Goal: Task Accomplishment & Management: Use online tool/utility

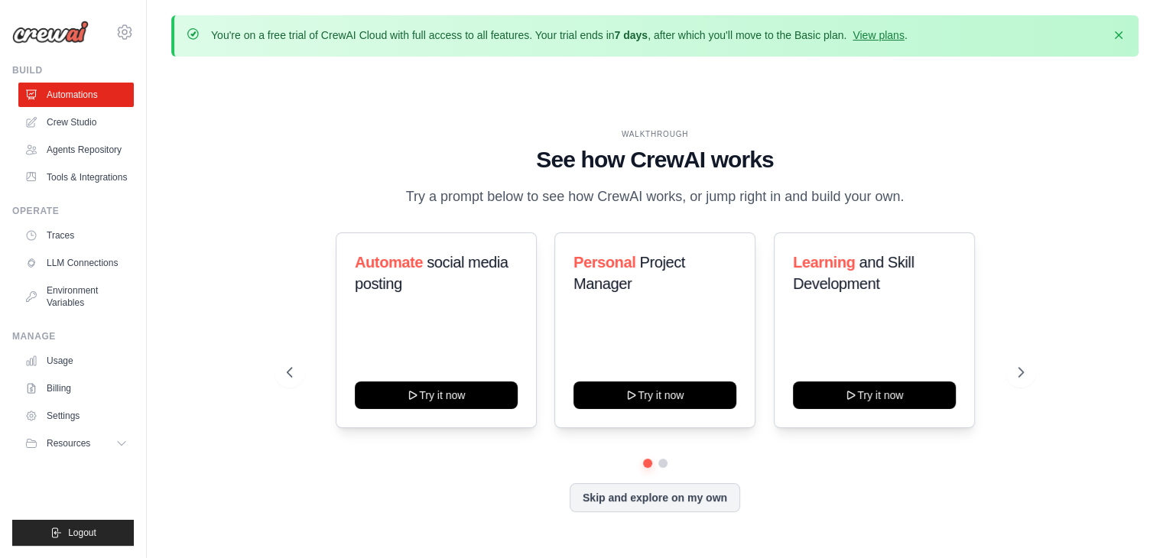
click at [107, 122] on link "Crew Studio" at bounding box center [75, 122] width 115 height 24
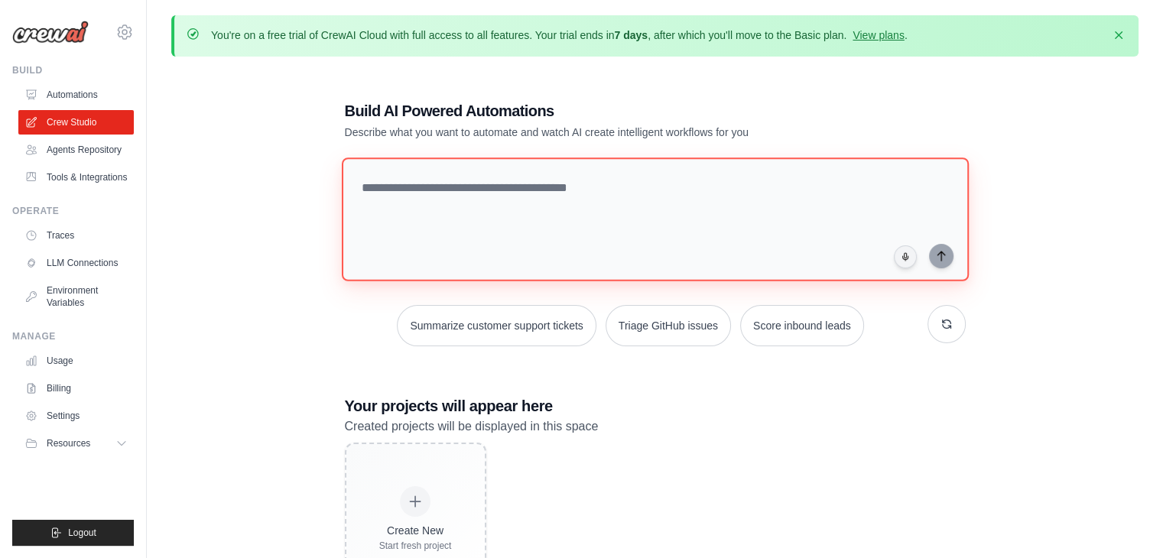
click at [653, 182] on textarea at bounding box center [654, 220] width 627 height 124
type textarea "**********"
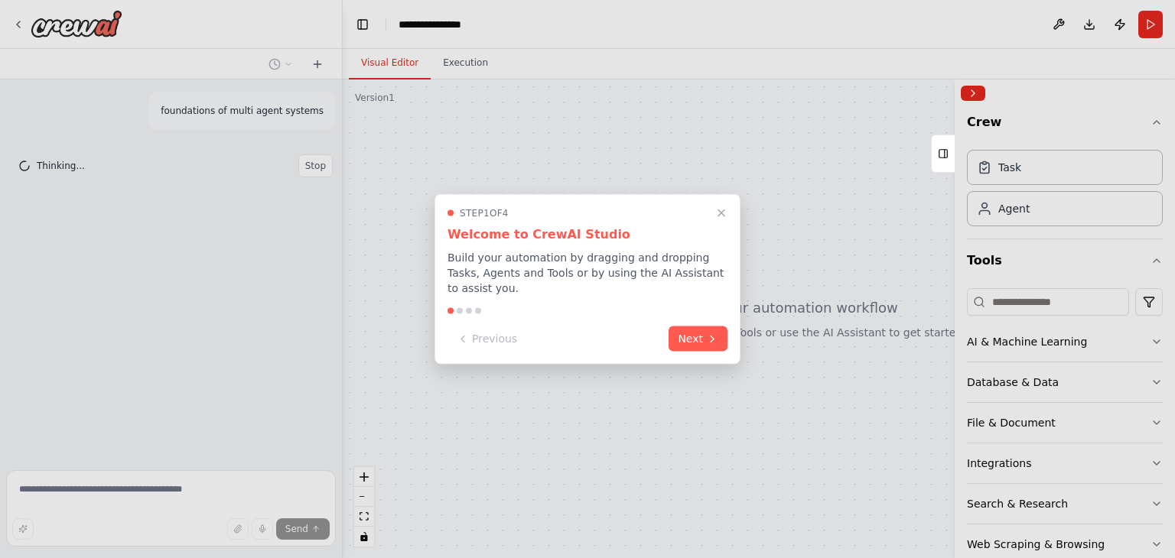
click at [691, 330] on button "Next" at bounding box center [697, 339] width 59 height 25
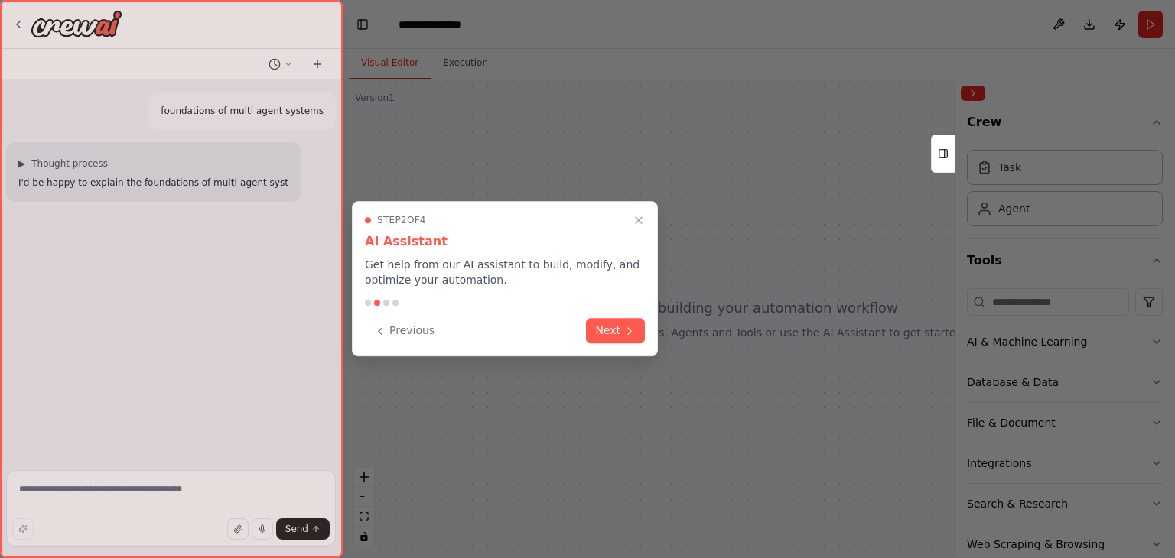
click at [597, 337] on button "Next" at bounding box center [615, 330] width 59 height 25
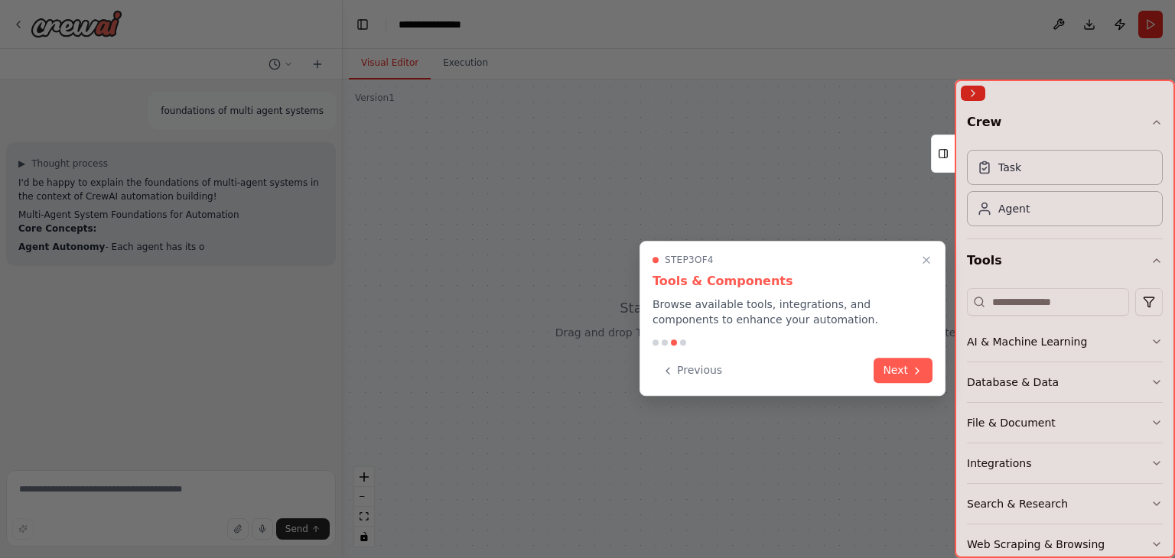
click at [905, 373] on button "Next" at bounding box center [902, 370] width 59 height 25
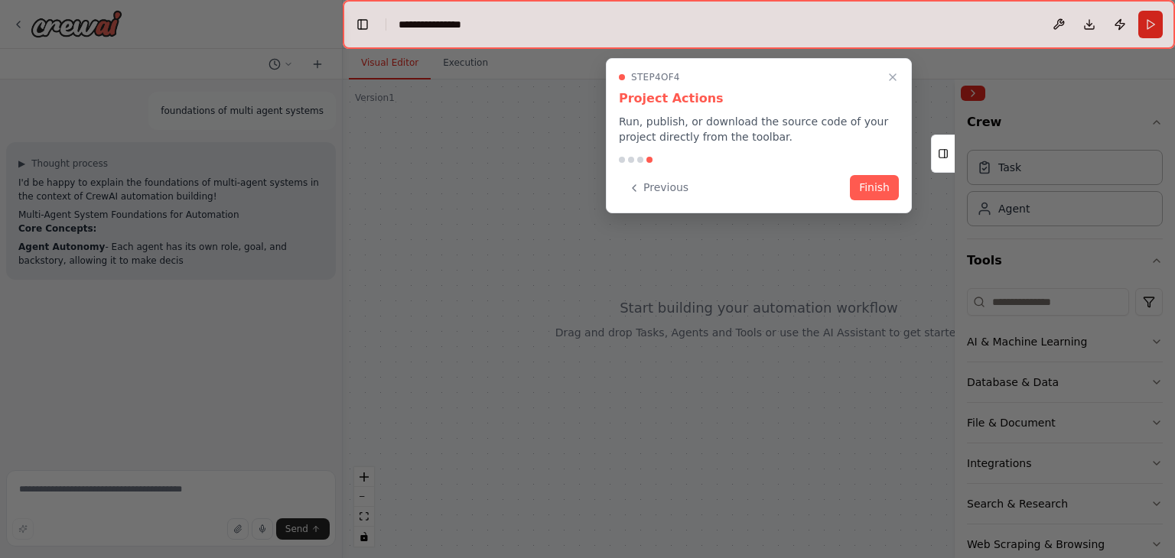
click at [873, 199] on button "Finish" at bounding box center [874, 187] width 49 height 25
click at [875, 193] on div at bounding box center [759, 319] width 832 height 479
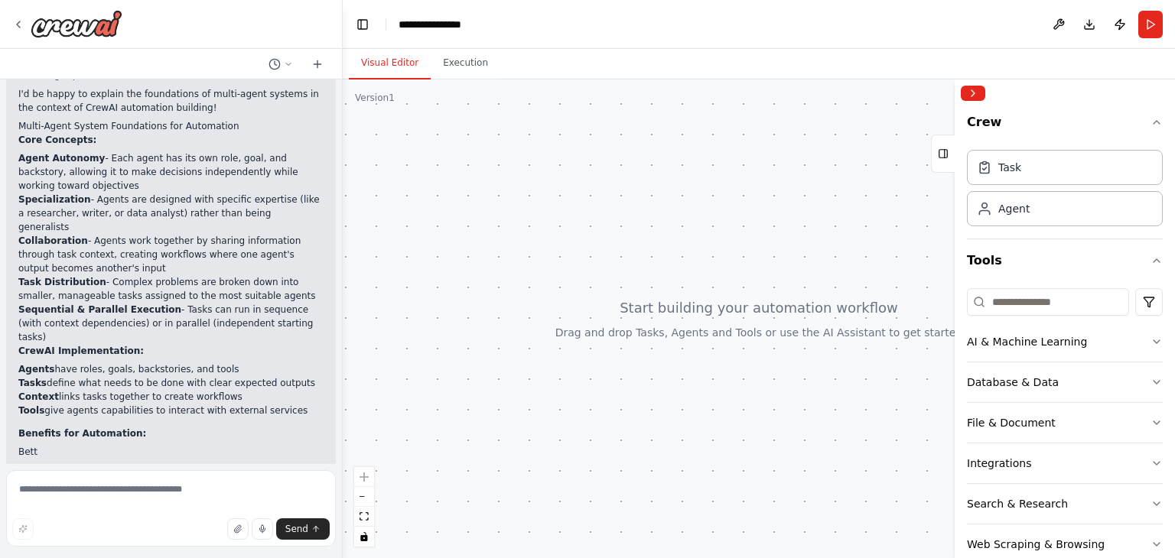
click at [995, 346] on div "AI & Machine Learning" at bounding box center [1027, 341] width 120 height 15
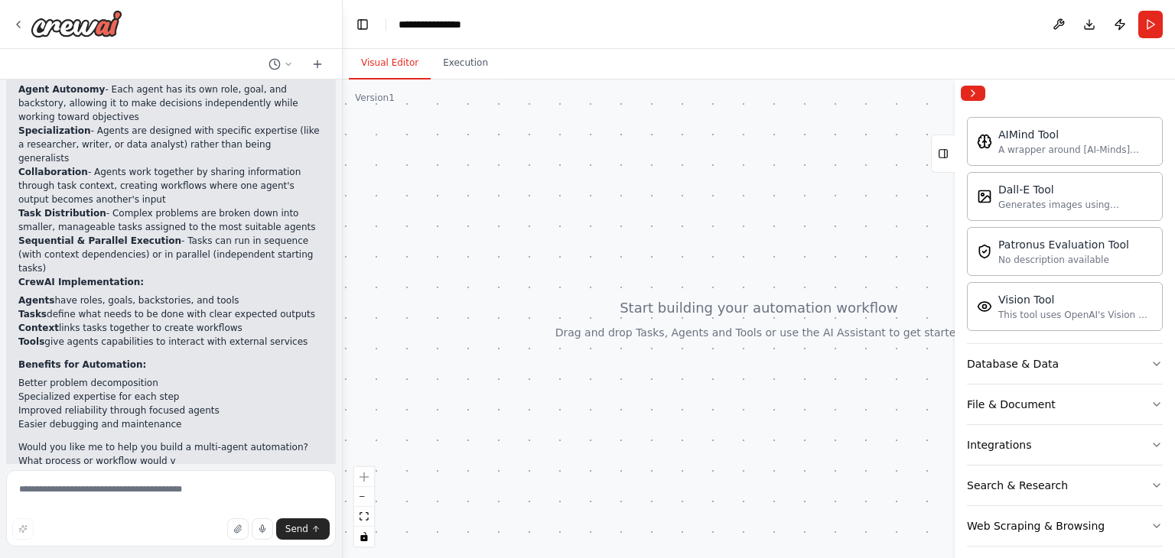
scroll to position [252, 0]
click at [987, 370] on button "Database & Data" at bounding box center [1065, 363] width 196 height 40
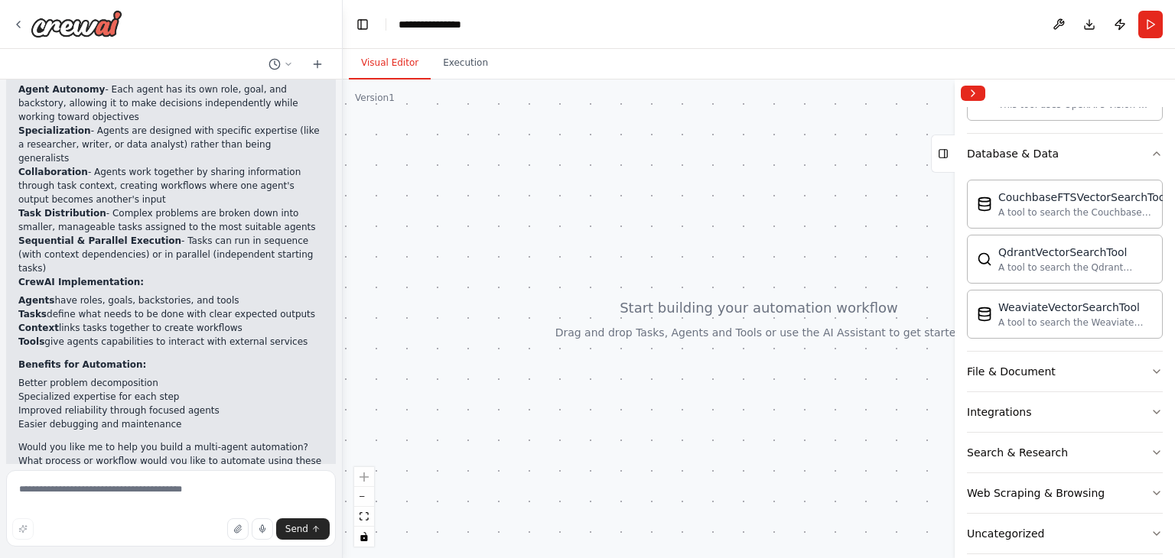
scroll to position [478, 0]
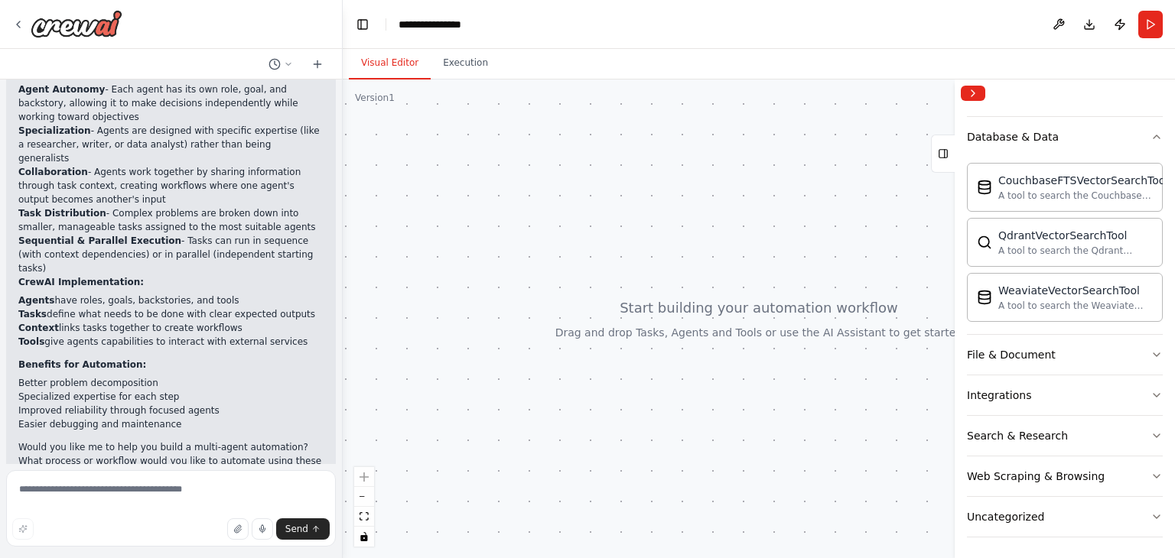
click at [982, 355] on div "File & Document" at bounding box center [1011, 354] width 89 height 15
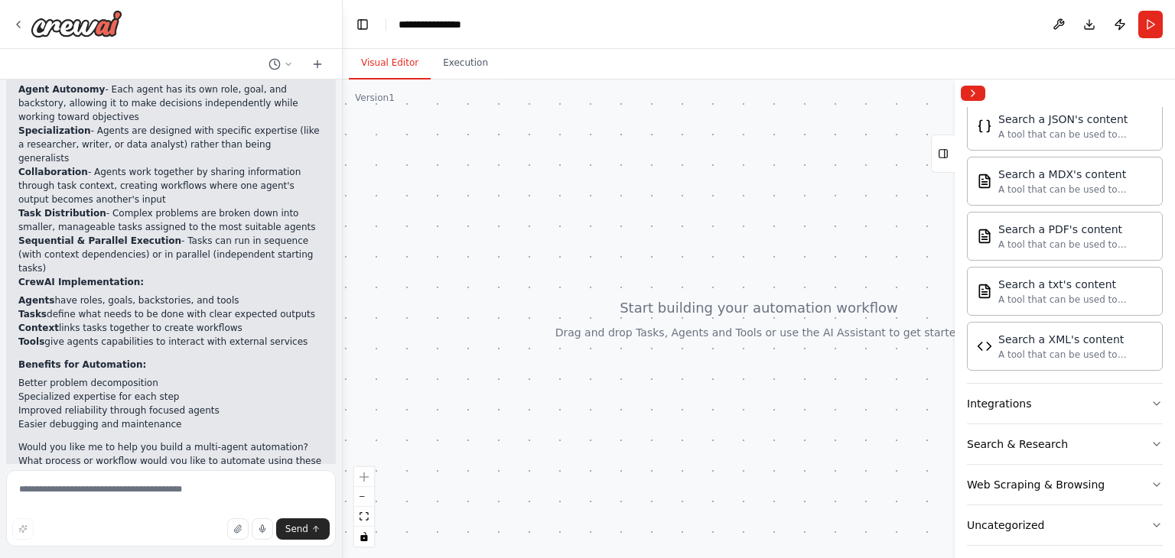
scroll to position [928, 0]
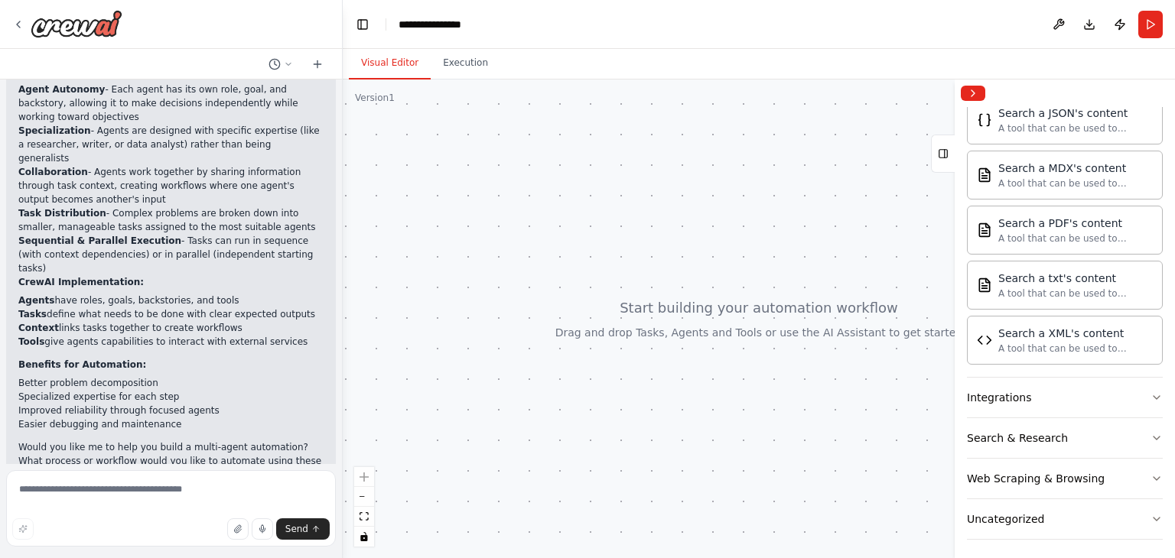
click at [981, 395] on div "Integrations" at bounding box center [999, 397] width 64 height 15
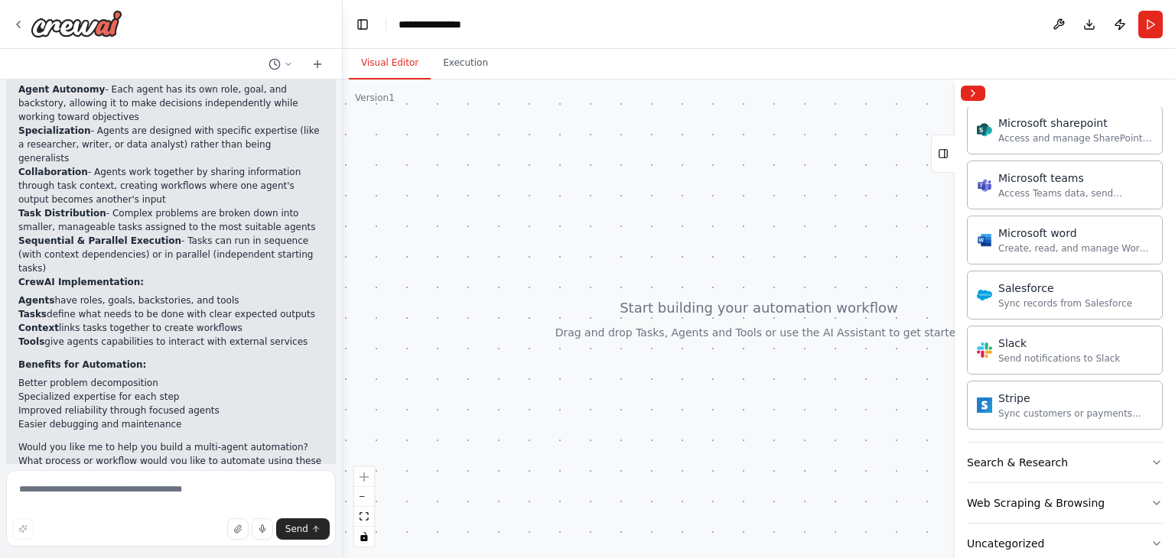
scroll to position [1871, 0]
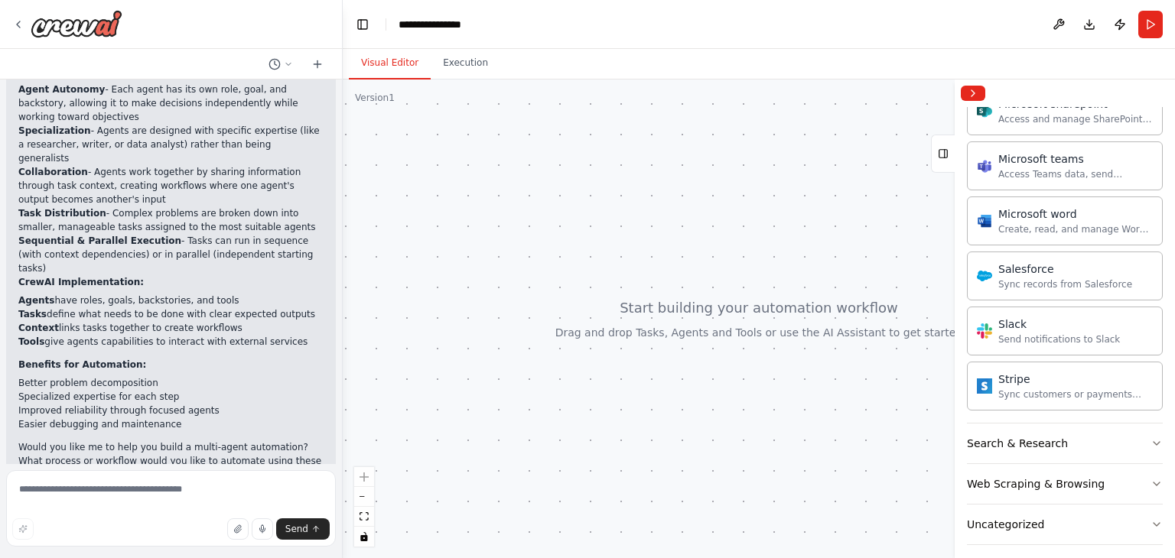
click at [1019, 436] on div "Search & Research" at bounding box center [1017, 443] width 101 height 15
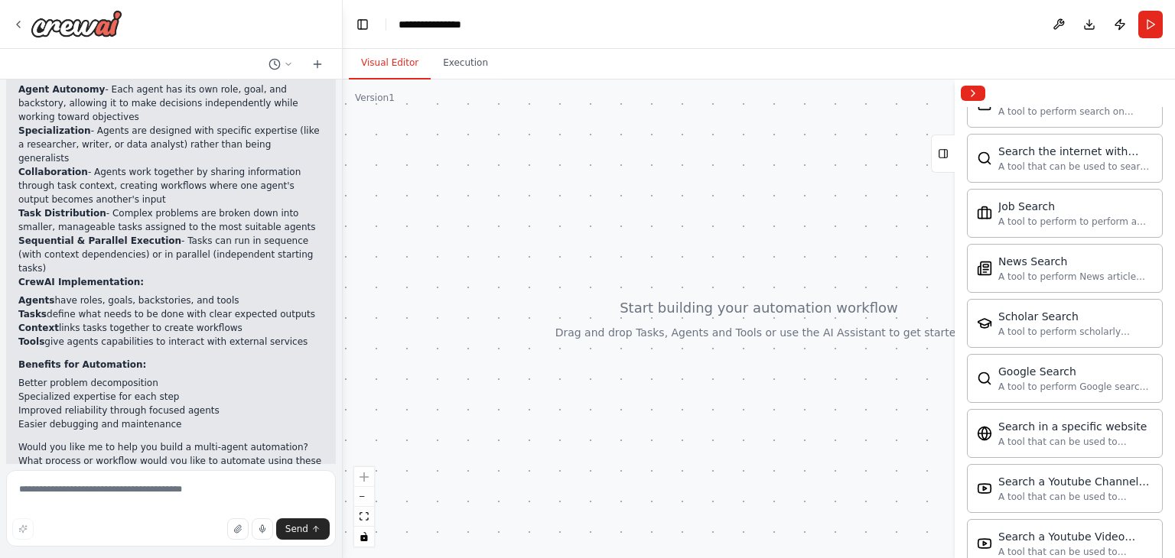
scroll to position [2650, 0]
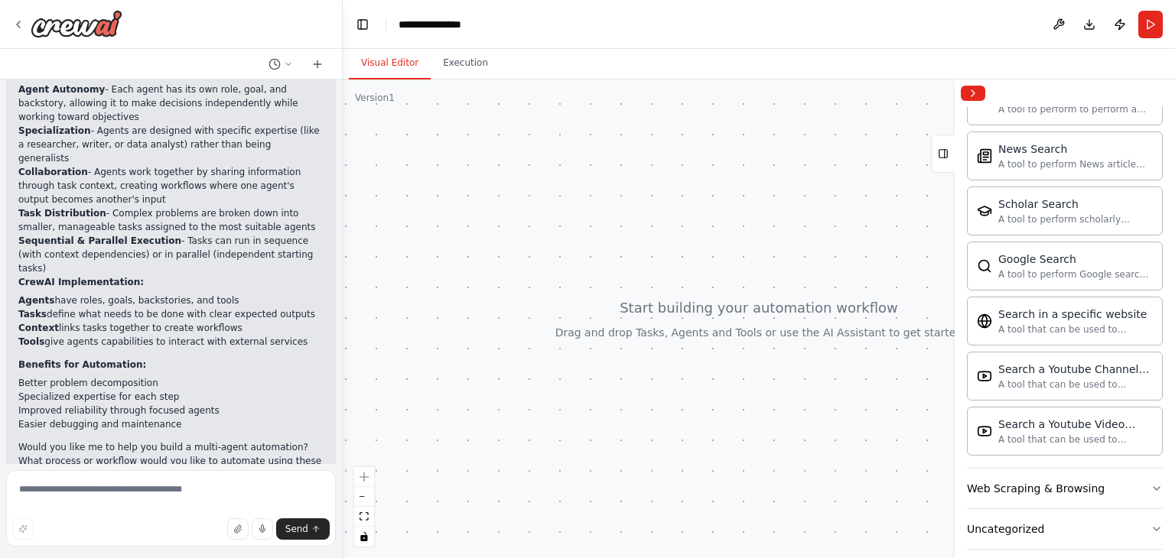
click at [1003, 483] on button "Web Scraping & Browsing" at bounding box center [1065, 489] width 196 height 40
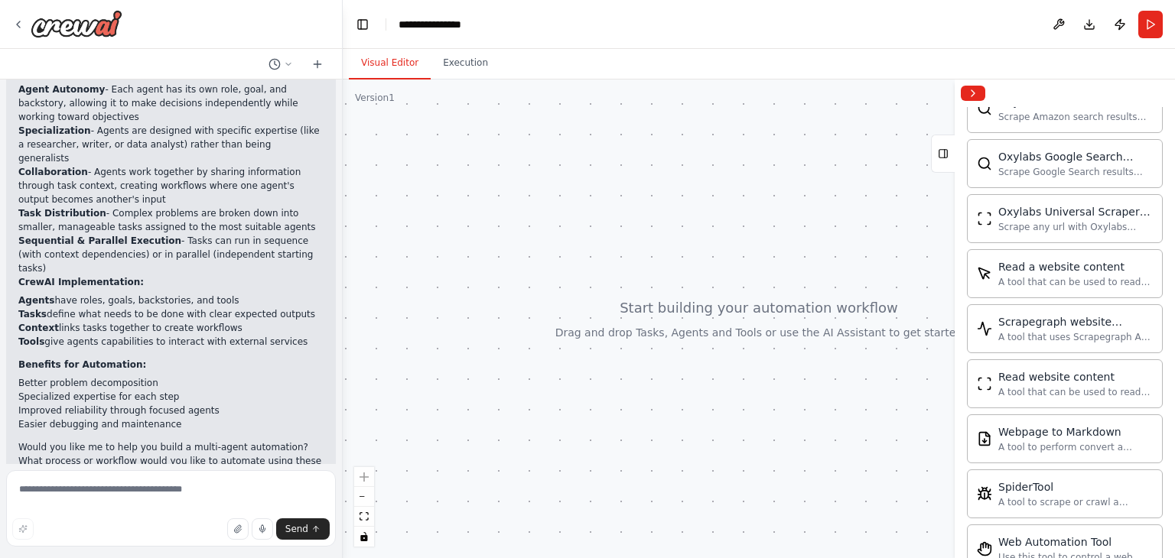
scroll to position [3484, 0]
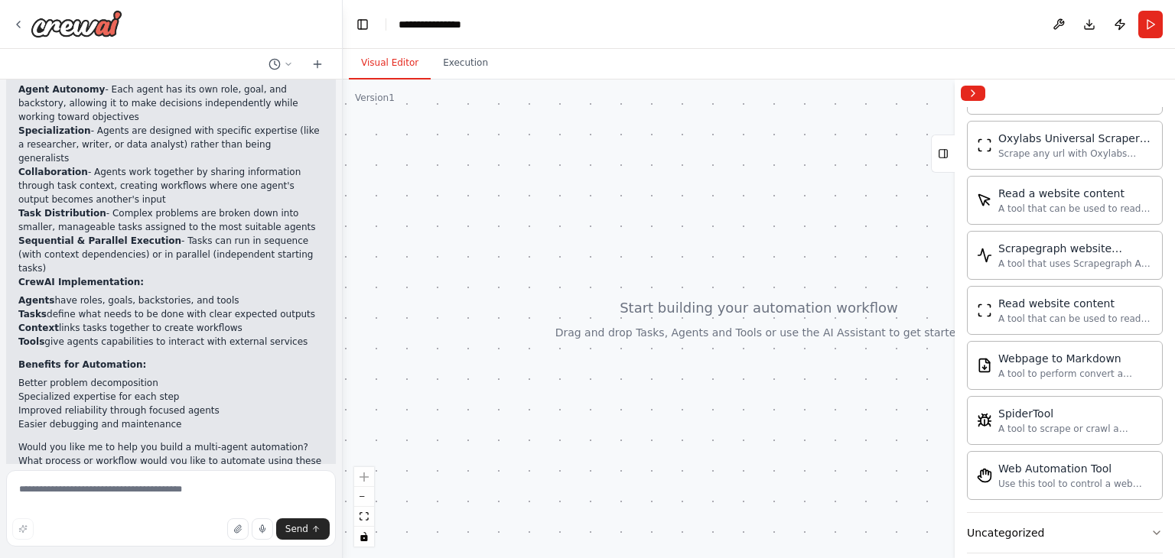
click at [997, 524] on button "Uncategorized" at bounding box center [1065, 533] width 196 height 40
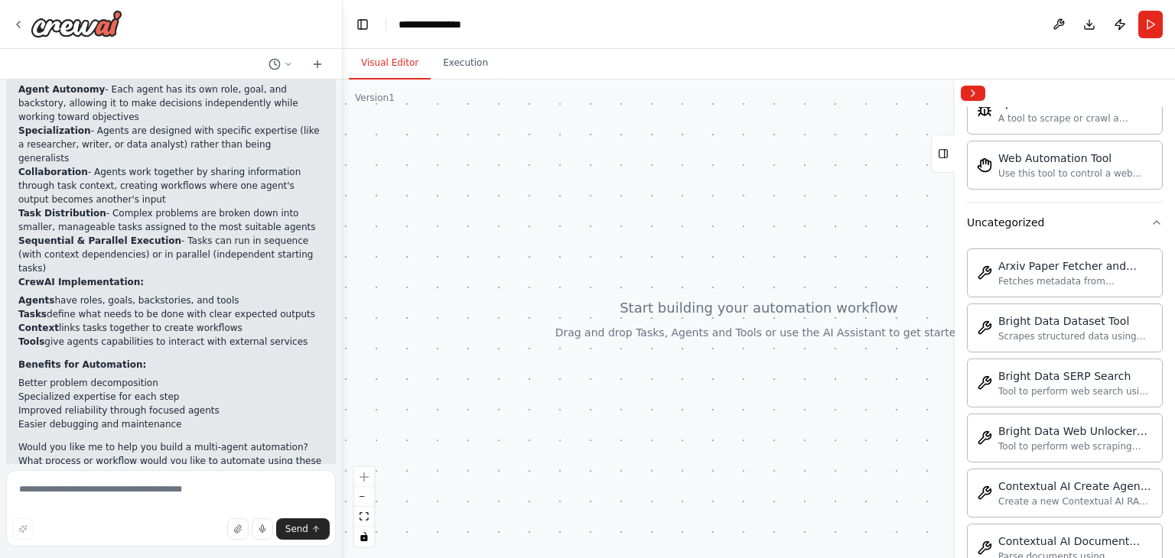
scroll to position [3821, 0]
